Goal: Navigation & Orientation: Find specific page/section

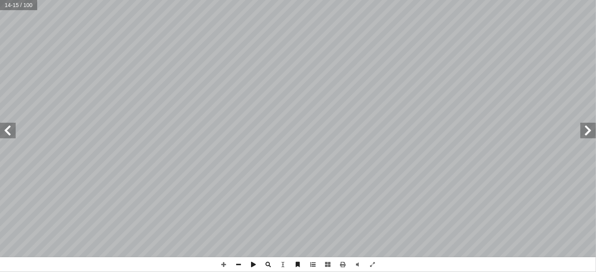
click at [4, 130] on span at bounding box center [8, 131] width 16 height 16
click at [223, 265] on span at bounding box center [223, 265] width 15 height 15
click at [236, 263] on span at bounding box center [238, 265] width 15 height 15
click at [594, 132] on span at bounding box center [594, 132] width 16 height 16
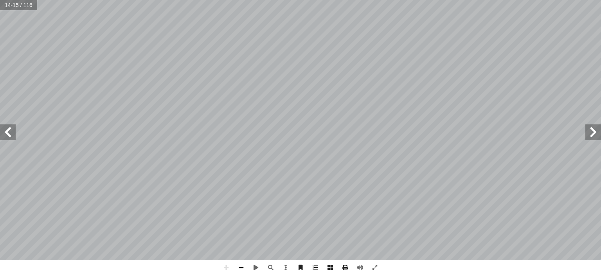
click at [241, 269] on span at bounding box center [241, 267] width 15 height 15
click at [225, 268] on span at bounding box center [226, 267] width 15 height 15
click at [600, 71] on html "الصفحة الرئيسية الصف الأول الصف الثاني الصف الثالث الصف الرابع الصف الخامس الصف…" at bounding box center [300, 35] width 601 height 71
click at [443, 71] on html "الصفحة الرئيسية الصف الأول الصف الثاني الصف الثالث الصف الرابع الصف الخامس الصف…" at bounding box center [300, 35] width 601 height 71
click at [3, 129] on span at bounding box center [8, 132] width 16 height 16
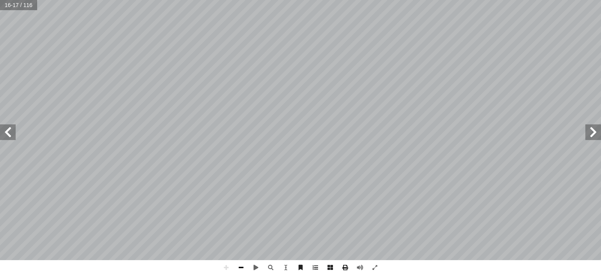
click at [244, 269] on span at bounding box center [241, 267] width 15 height 15
drag, startPoint x: 0, startPoint y: 0, endPoint x: 588, endPoint y: 129, distance: 602.2
click at [588, 129] on span at bounding box center [594, 132] width 16 height 16
click at [242, 269] on span at bounding box center [241, 267] width 15 height 15
click at [227, 270] on span at bounding box center [226, 267] width 15 height 15
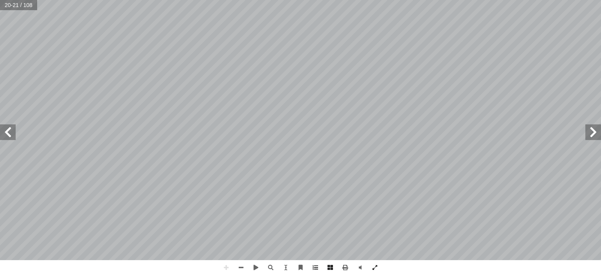
click at [588, 128] on span at bounding box center [594, 132] width 16 height 16
click at [11, 136] on span at bounding box center [8, 132] width 16 height 16
